Goal: Task Accomplishment & Management: Complete application form

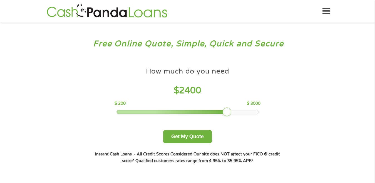
click at [255, 113] on div at bounding box center [188, 112] width 142 height 4
click at [257, 113] on div at bounding box center [188, 112] width 142 height 4
drag, startPoint x: 240, startPoint y: 113, endPoint x: 257, endPoint y: 112, distance: 17.0
click at [257, 112] on div at bounding box center [188, 112] width 142 height 4
click at [257, 113] on div at bounding box center [188, 112] width 142 height 4
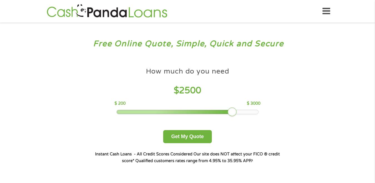
click at [257, 113] on div at bounding box center [188, 112] width 142 height 4
click at [256, 105] on p "$ 3000" at bounding box center [254, 103] width 14 height 6
click at [205, 89] on h4 "$ 2500" at bounding box center [188, 90] width 146 height 11
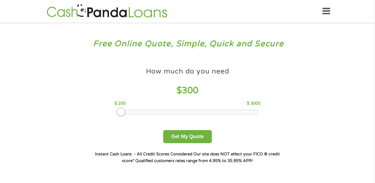
click at [138, 110] on div at bounding box center [188, 112] width 142 height 4
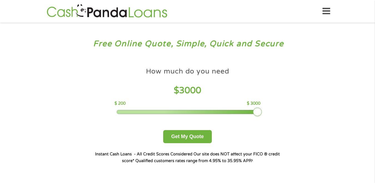
drag, startPoint x: 122, startPoint y: 112, endPoint x: 300, endPoint y: 114, distance: 178.3
click at [300, 114] on div "Free Online Quote, Simple, Quick and Secure How much do you need? $300 $500 $75…" at bounding box center [187, 106] width 375 height 166
click at [183, 134] on button "Get My Quote" at bounding box center [187, 136] width 49 height 13
